Goal: Information Seeking & Learning: Learn about a topic

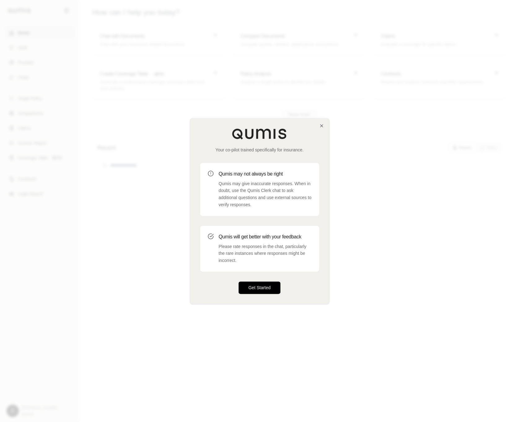
click at [246, 284] on button "Get Started" at bounding box center [259, 287] width 42 height 12
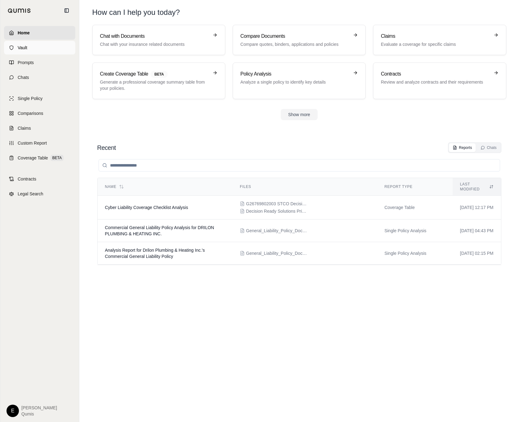
click at [49, 49] on link "Vault" at bounding box center [39, 48] width 71 height 14
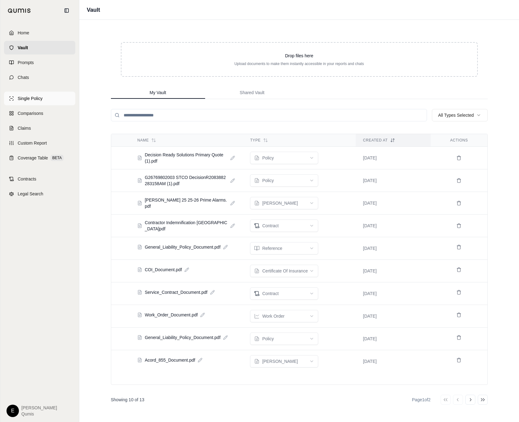
click at [39, 101] on span "Single Policy" at bounding box center [30, 98] width 25 height 6
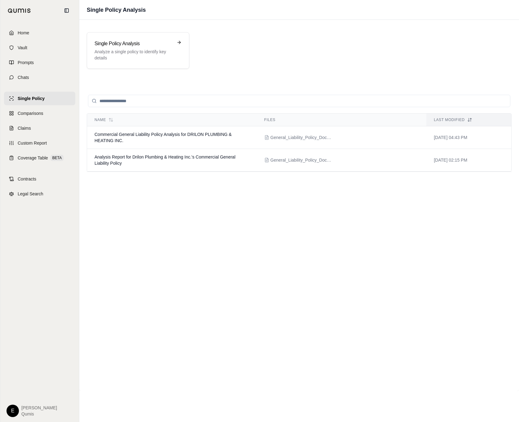
click at [257, 72] on div "Single Policy Analysis Analyze a single policy to identify key details" at bounding box center [298, 50] width 439 height 51
click at [42, 49] on link "Vault" at bounding box center [39, 48] width 71 height 14
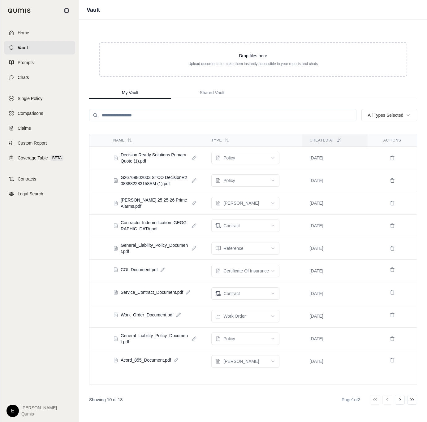
click at [147, 151] on td "Decision Ready Solutions Primary Quote (1).pdf" at bounding box center [155, 158] width 98 height 22
click at [146, 158] on span "Decision Ready Solutions Primary Quote (1).pdf" at bounding box center [155, 158] width 68 height 12
click at [258, 153] on html "Home Vault Prompts Chats Single Policy Comparisons Claims Custom Report Coverag…" at bounding box center [213, 211] width 427 height 422
click at [195, 156] on line at bounding box center [195, 156] width 1 height 1
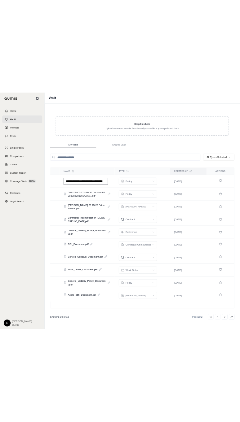
scroll to position [0, 14]
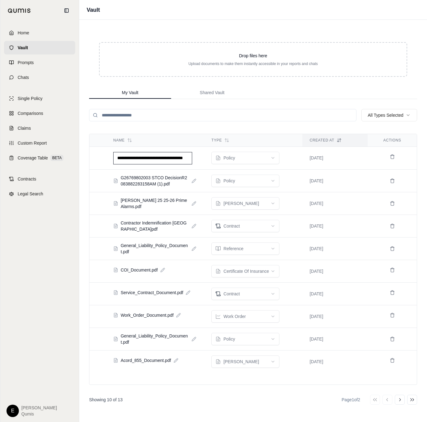
click at [45, 37] on link "Home" at bounding box center [39, 33] width 71 height 14
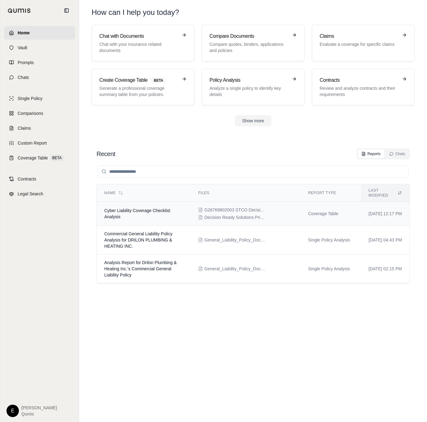
click at [161, 202] on td "Cyber Liability Coverage Checklist Analysis" at bounding box center [144, 214] width 94 height 24
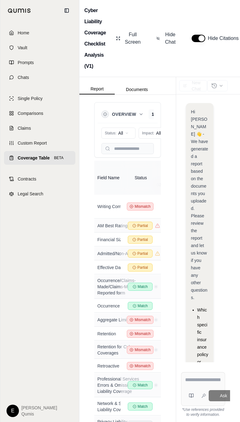
scroll to position [295, 0]
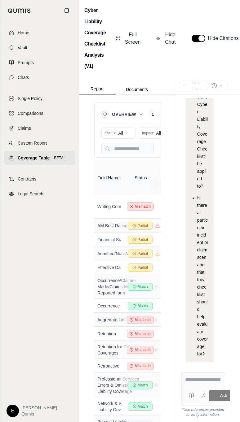
click at [44, 221] on div "Home Vault Prompts Chats Single Policy Comparisons Claims Custom Report Coverag…" at bounding box center [39, 221] width 79 height 401
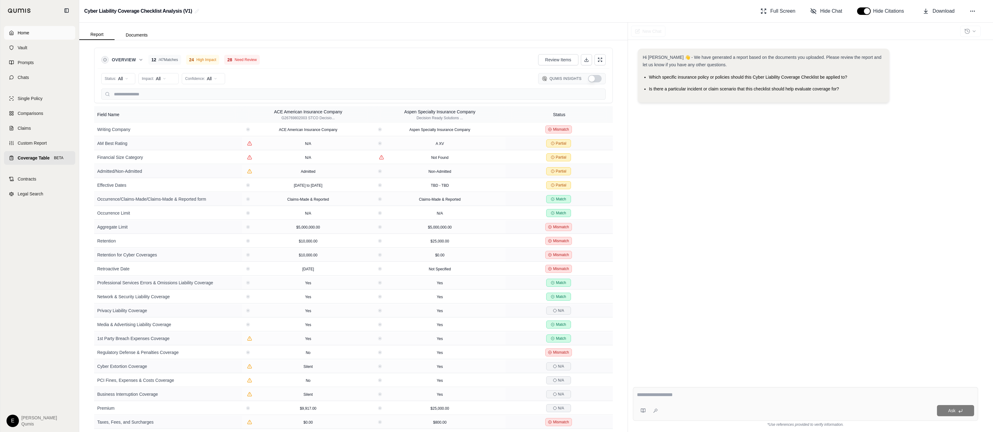
click at [29, 35] on link "Home" at bounding box center [39, 33] width 71 height 14
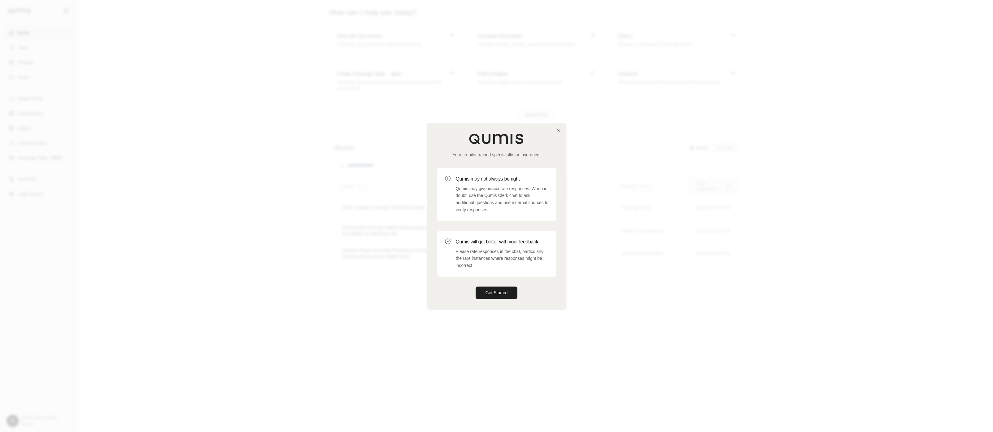
click at [364, 242] on div at bounding box center [496, 216] width 993 height 432
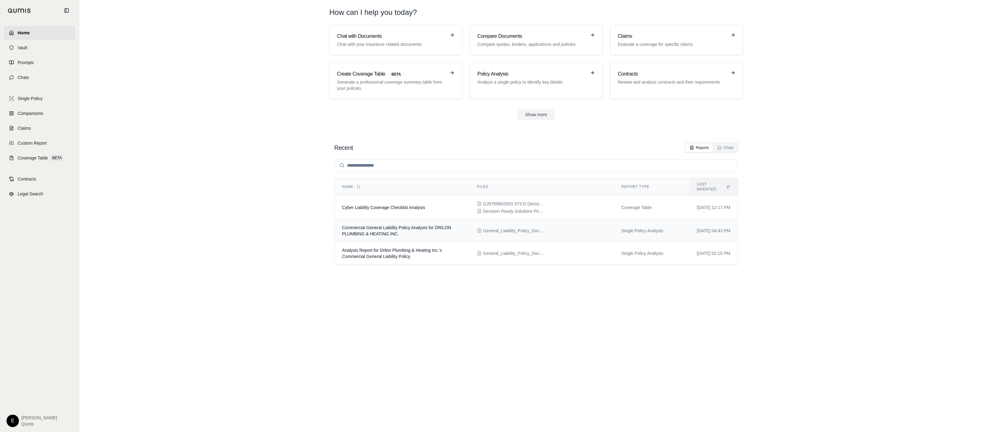
click at [425, 235] on td "Commercial General Liability Policy Analysis for DRILON PLUMBING & HEATING INC." at bounding box center [402, 230] width 135 height 23
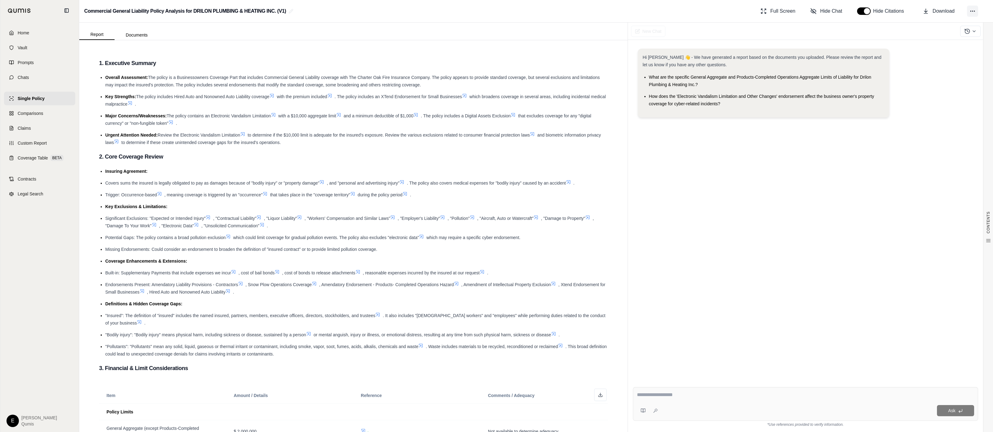
click at [972, 9] on icon at bounding box center [972, 11] width 6 height 6
click at [893, 219] on div "Hi [PERSON_NAME] 👋 - We have generated a report based on the documents you uplo…" at bounding box center [805, 210] width 345 height 333
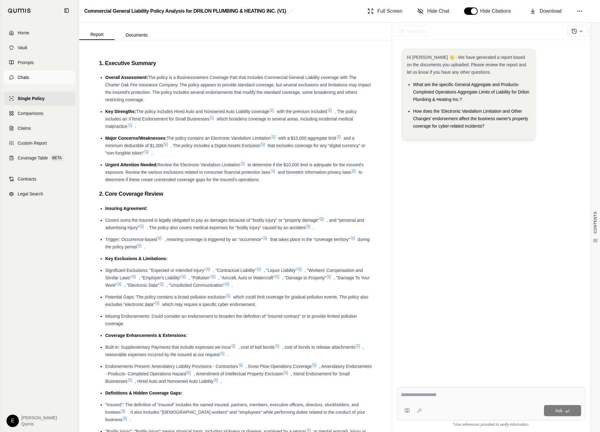
click at [25, 73] on link "Chats" at bounding box center [39, 78] width 71 height 14
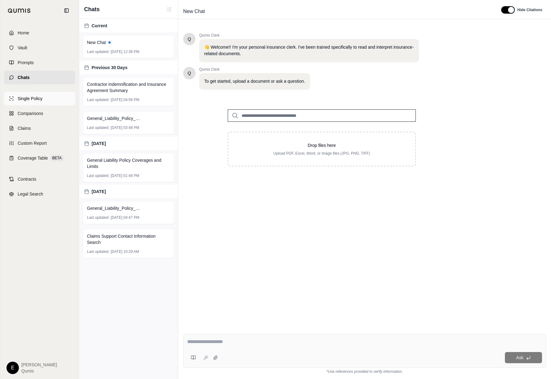
click at [38, 104] on link "Single Policy" at bounding box center [39, 99] width 71 height 14
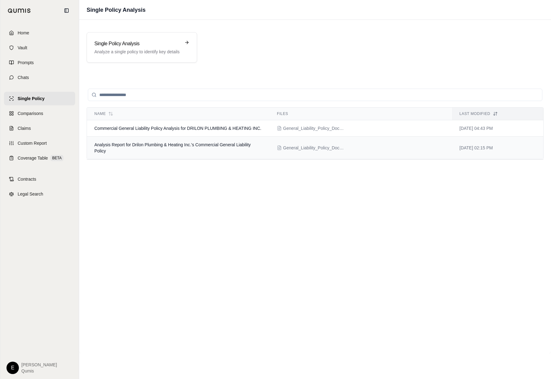
click at [152, 137] on td "Analysis Report for Drilon Plumbing & Heating Inc.'s Commercial General Liabili…" at bounding box center [178, 148] width 183 height 23
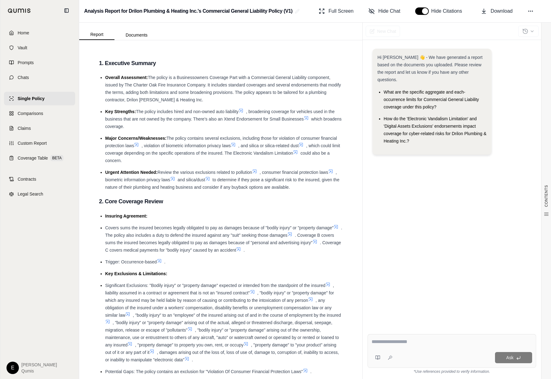
click at [416, 253] on div "Hi [PERSON_NAME] 👋 - We have generated a report based on the documents you uplo…" at bounding box center [452, 184] width 169 height 280
